Goal: Task Accomplishment & Management: Manage account settings

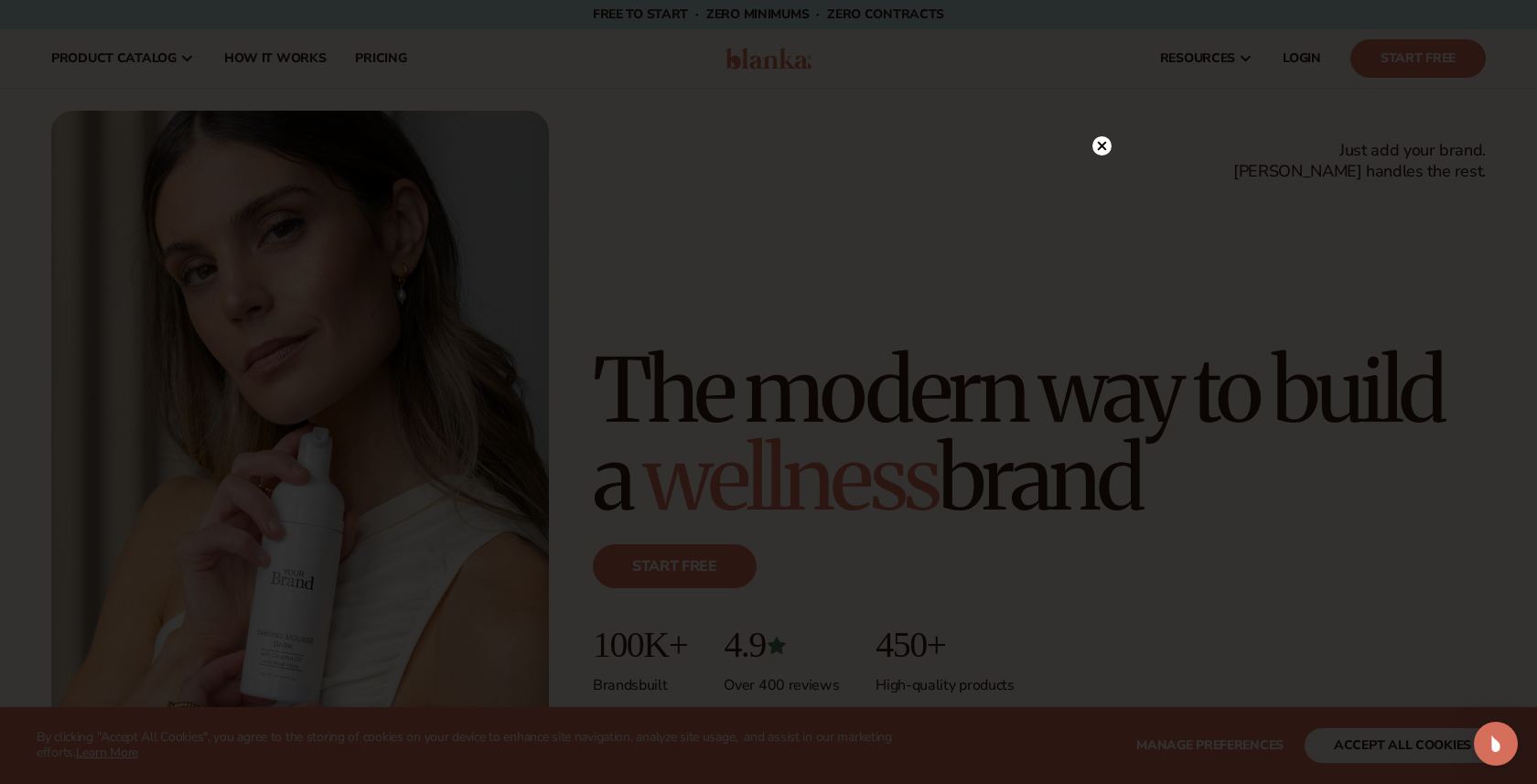
click at [385, 56] on div at bounding box center [768, 392] width 1537 height 784
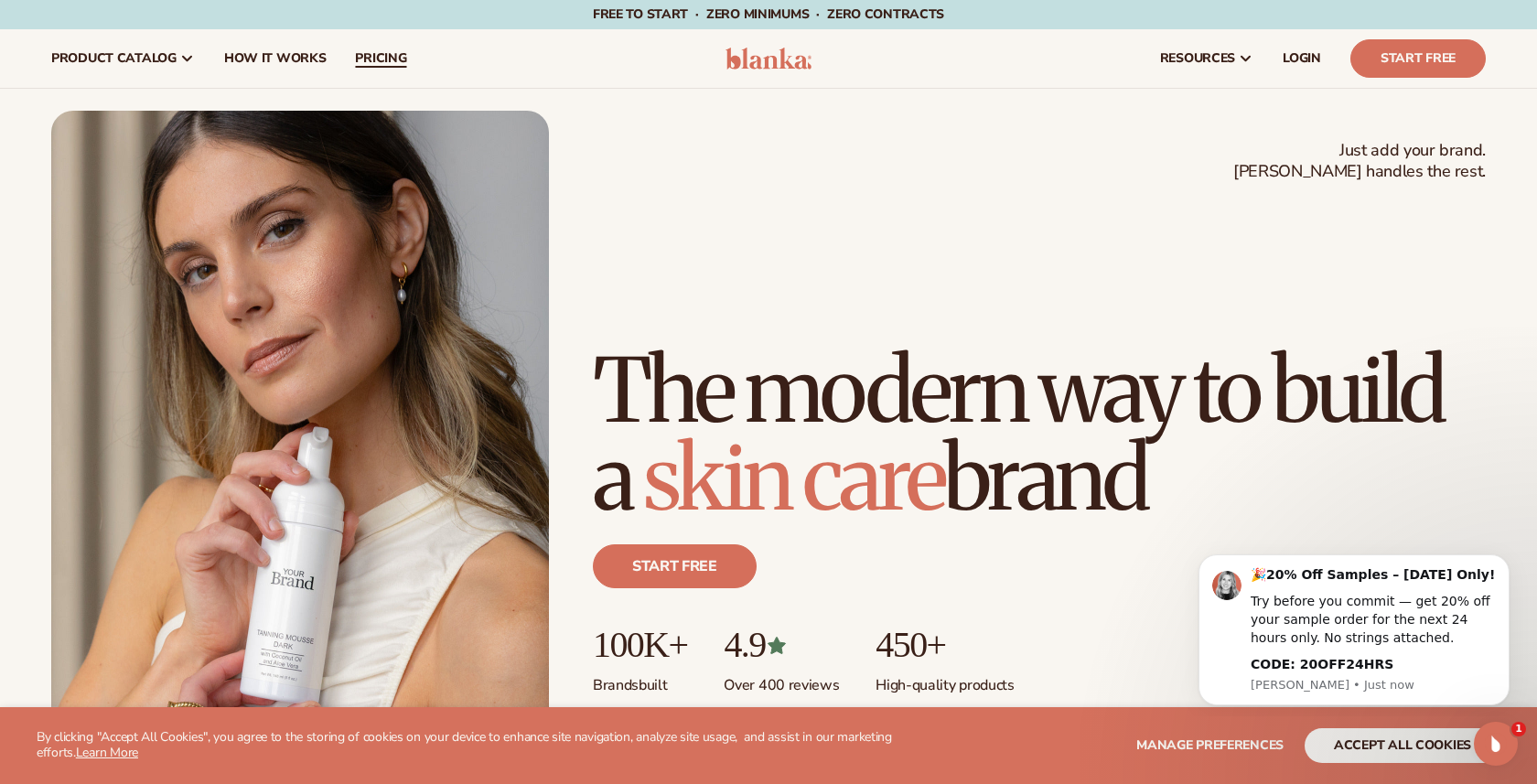
click at [379, 62] on span "pricing" at bounding box center [380, 58] width 51 height 15
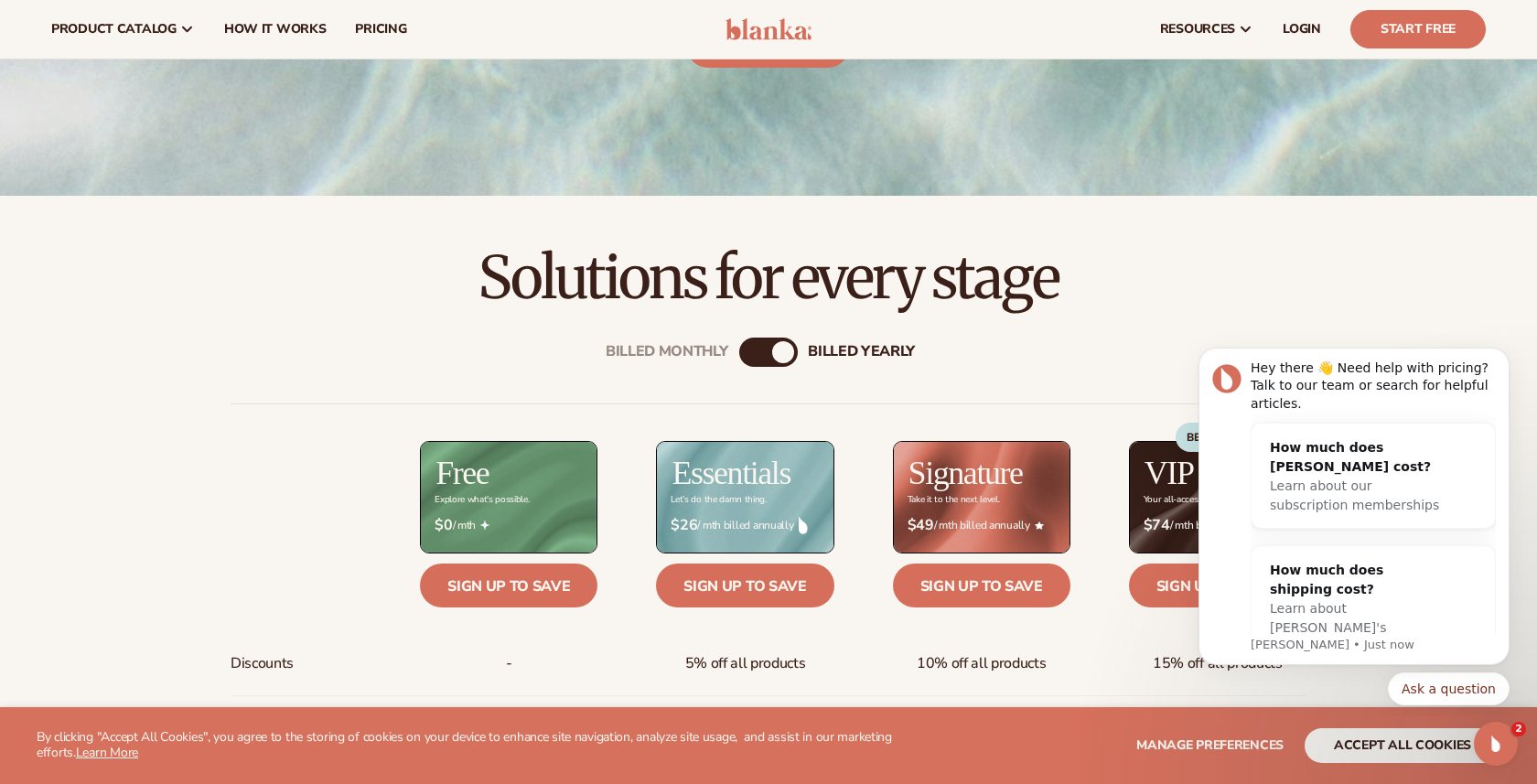
scroll to position [351, 0]
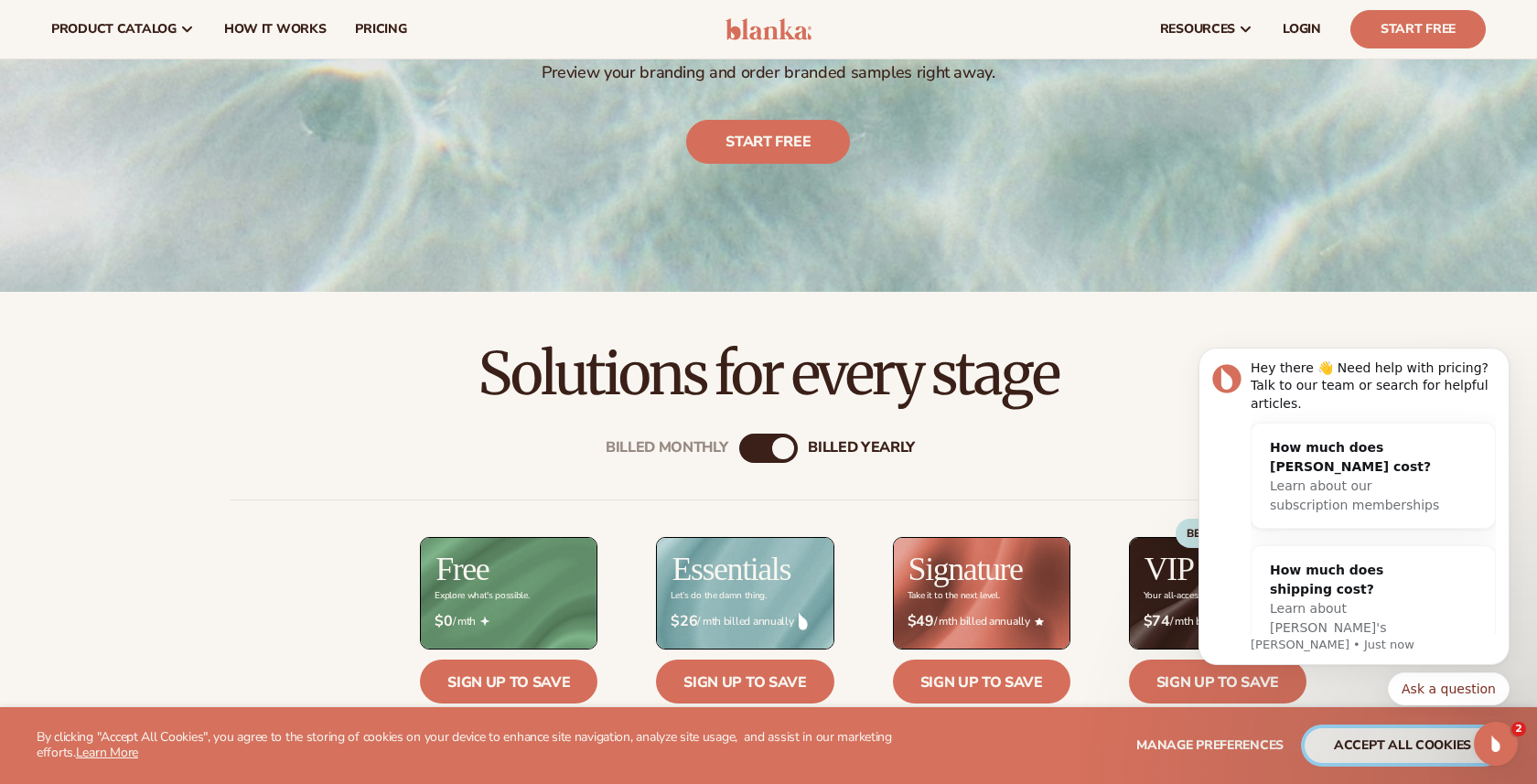
click at [1432, 751] on button "accept all cookies" at bounding box center [1402, 746] width 196 height 35
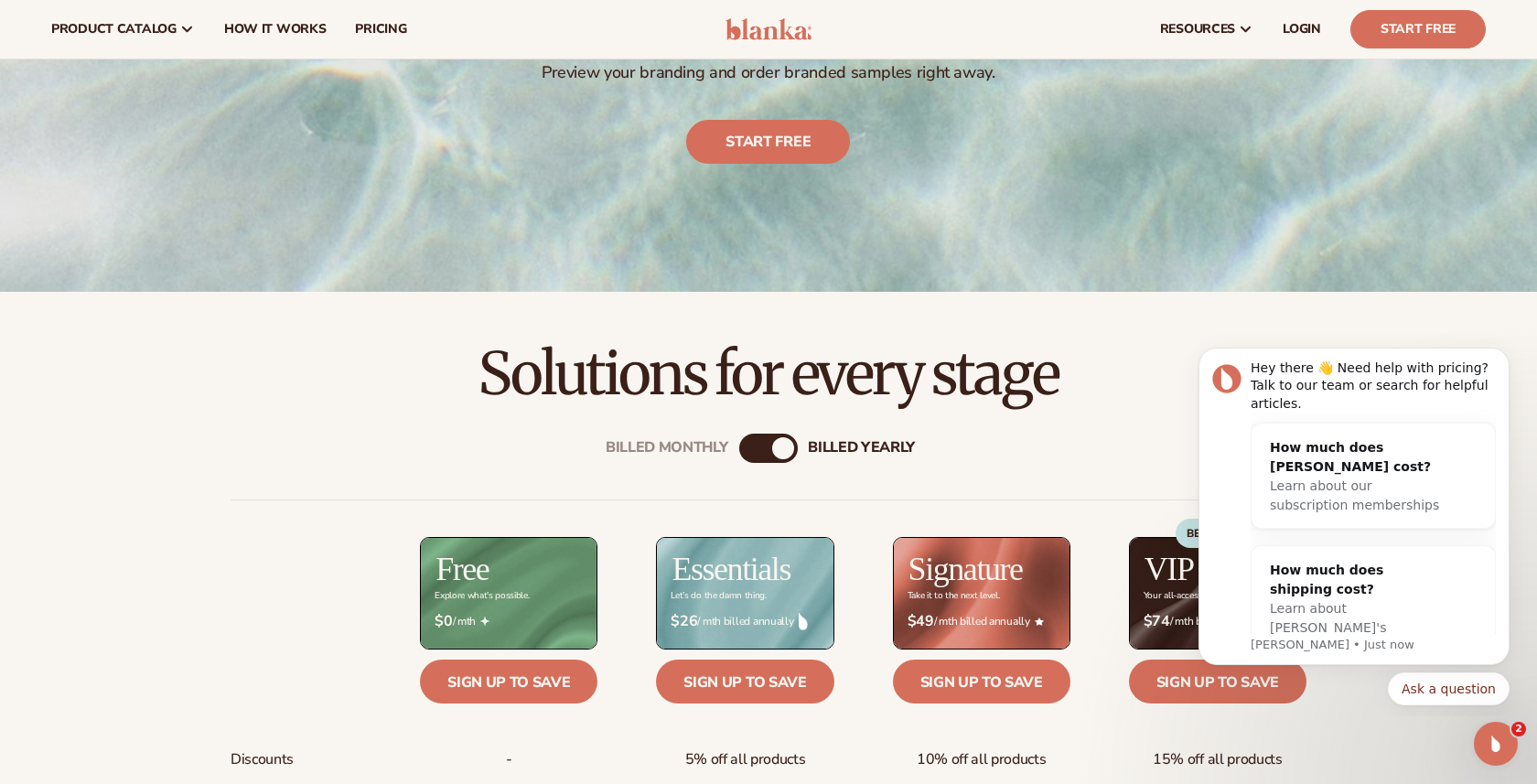
click at [1352, 43] on div "resources connect your store" at bounding box center [1164, 29] width 670 height 58
click at [1302, 25] on span "LOGIN" at bounding box center [1302, 30] width 38 height 15
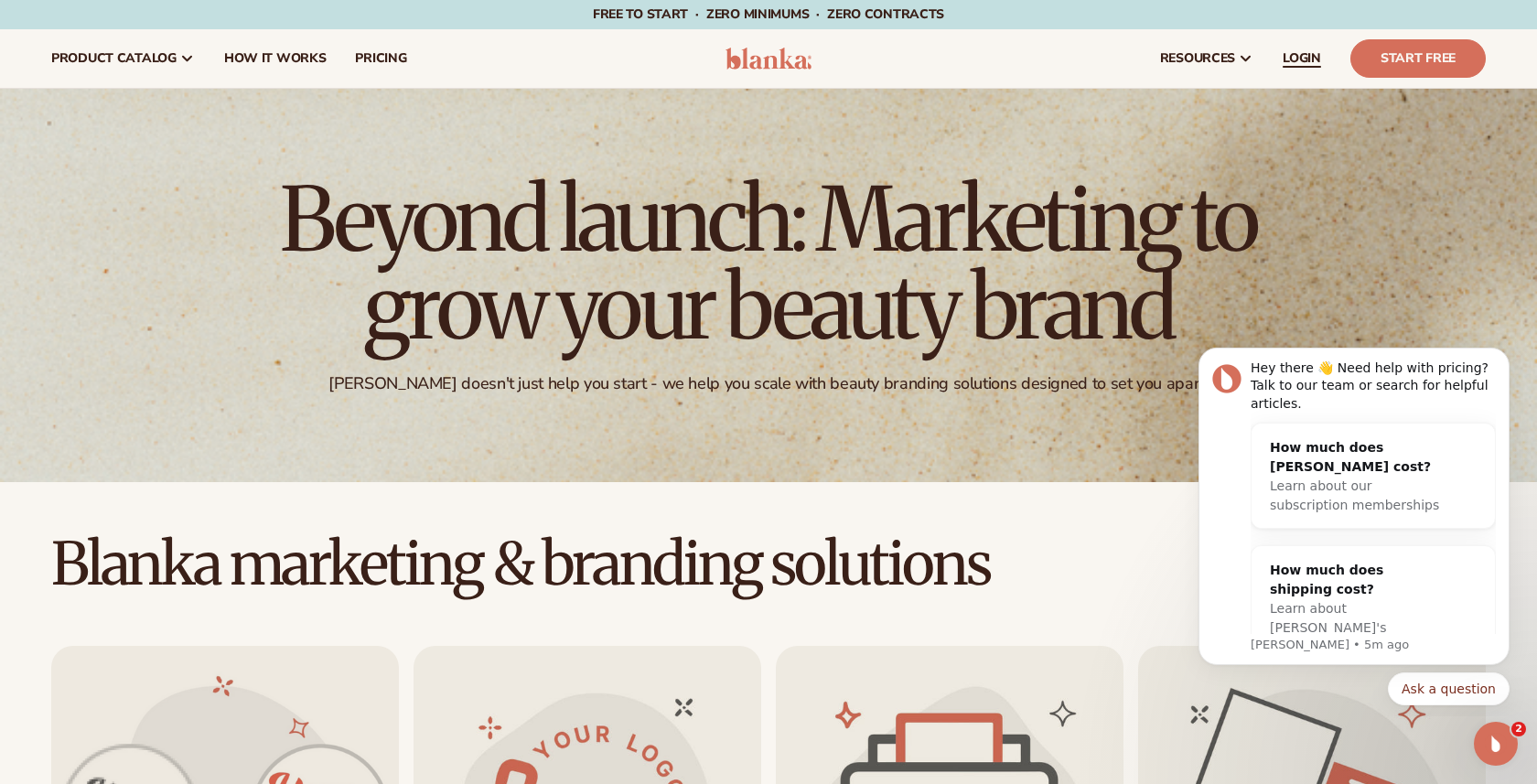
click at [1313, 60] on span "LOGIN" at bounding box center [1302, 58] width 38 height 15
